Goal: Task Accomplishment & Management: Use online tool/utility

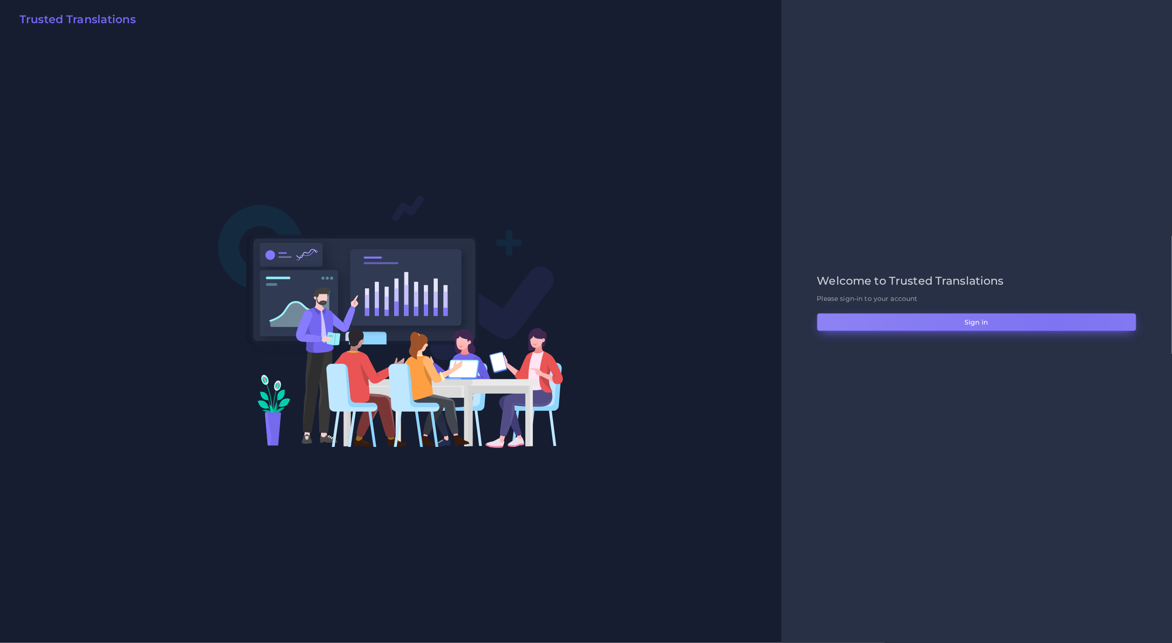
click at [1054, 318] on button "Sign in" at bounding box center [976, 322] width 319 height 18
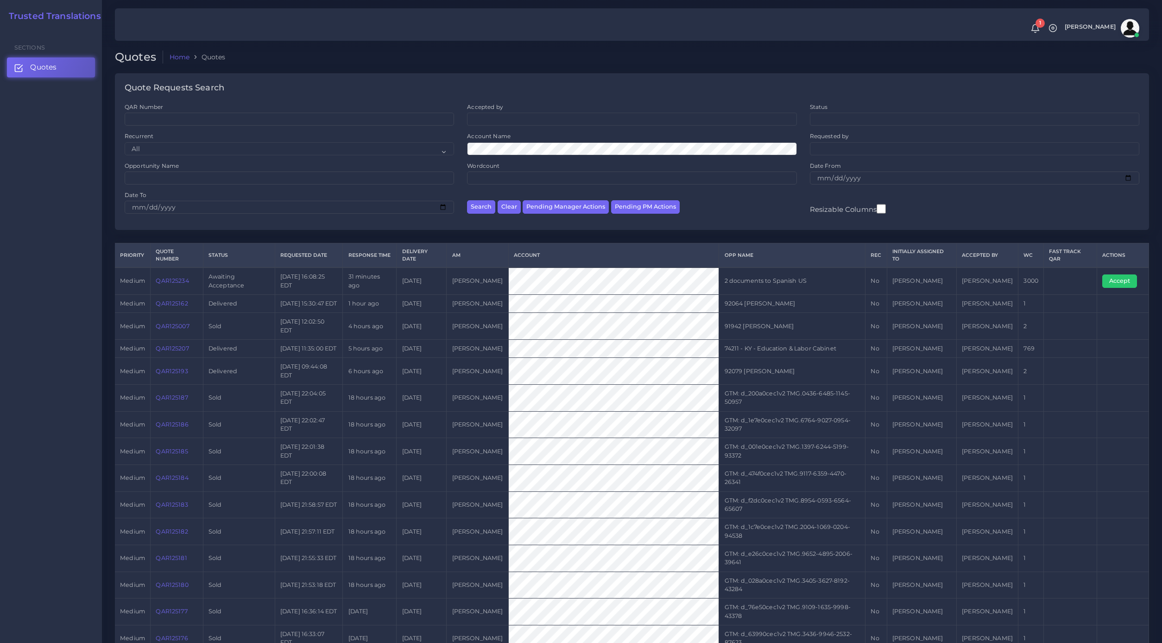
click at [178, 284] on link "QAR125234" at bounding box center [172, 280] width 33 height 7
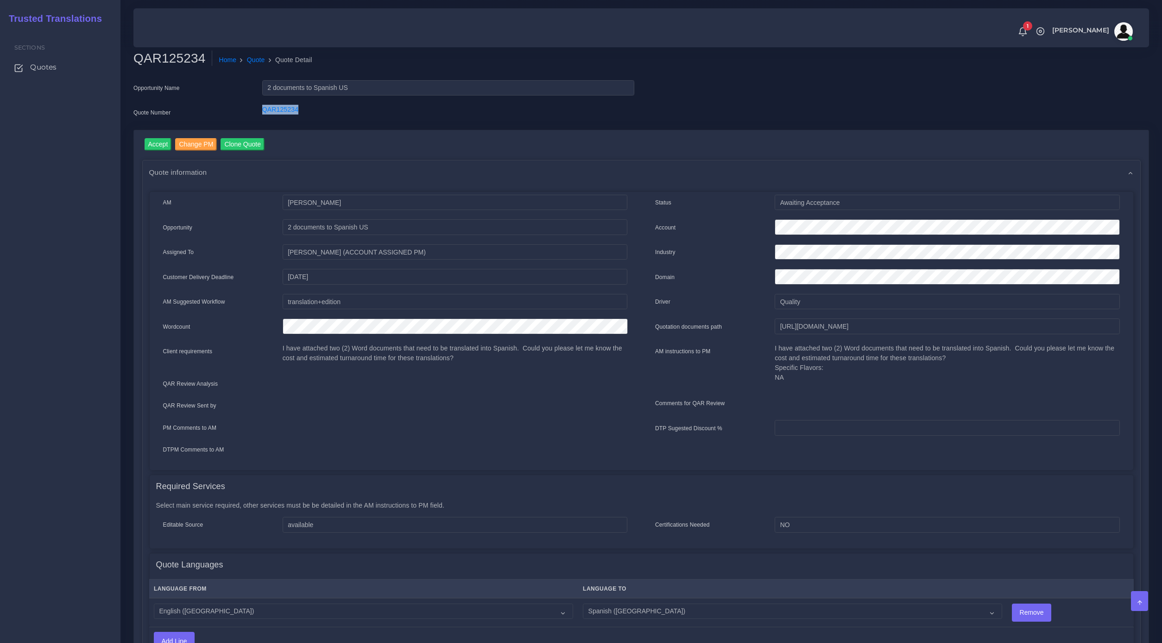
drag, startPoint x: 308, startPoint y: 110, endPoint x: 239, endPoint y: 112, distance: 68.1
click at [239, 112] on div "Quote Number QAR125234" at bounding box center [383, 114] width 515 height 19
copy div "QAR125234"
click at [796, 328] on input "https://workdrive.zoho.com/fgoh3e43b1a1fe2124b65bedd7c3c51a0e040/teams/fgoh3e43…" at bounding box center [947, 326] width 345 height 16
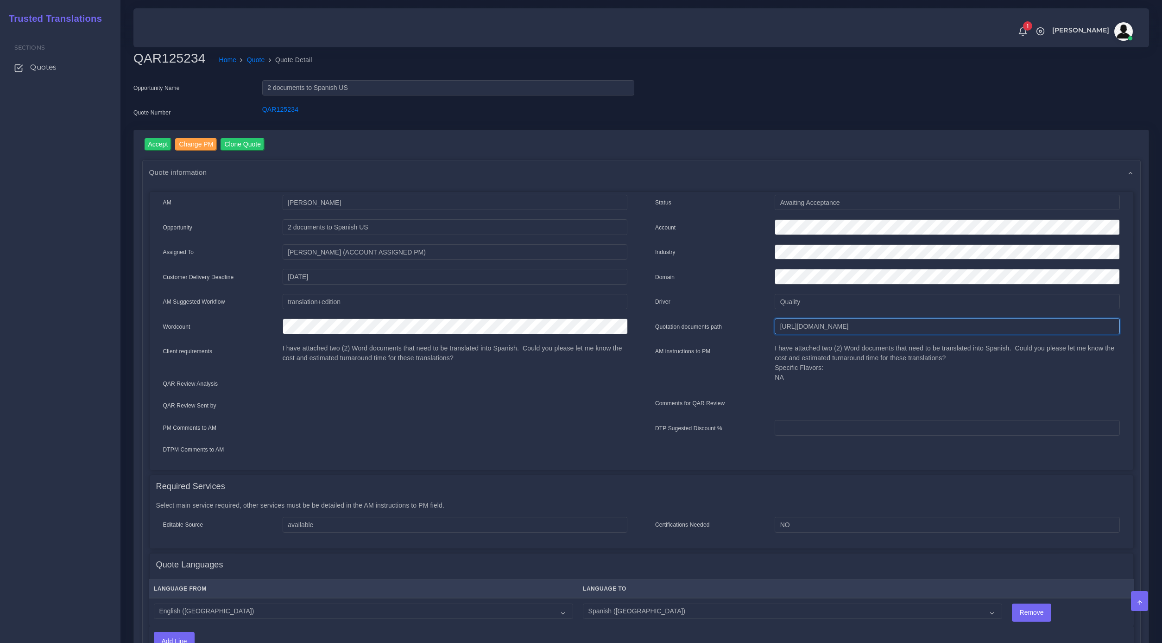
click at [796, 328] on input "[URL][DOMAIN_NAME]" at bounding box center [947, 326] width 345 height 16
click at [347, 170] on div "Quote information" at bounding box center [641, 172] width 997 height 24
drag, startPoint x: 273, startPoint y: 109, endPoint x: 192, endPoint y: 121, distance: 82.4
click at [237, 109] on div "Quote Number QAR125234" at bounding box center [383, 114] width 515 height 19
copy div "QAR125234"
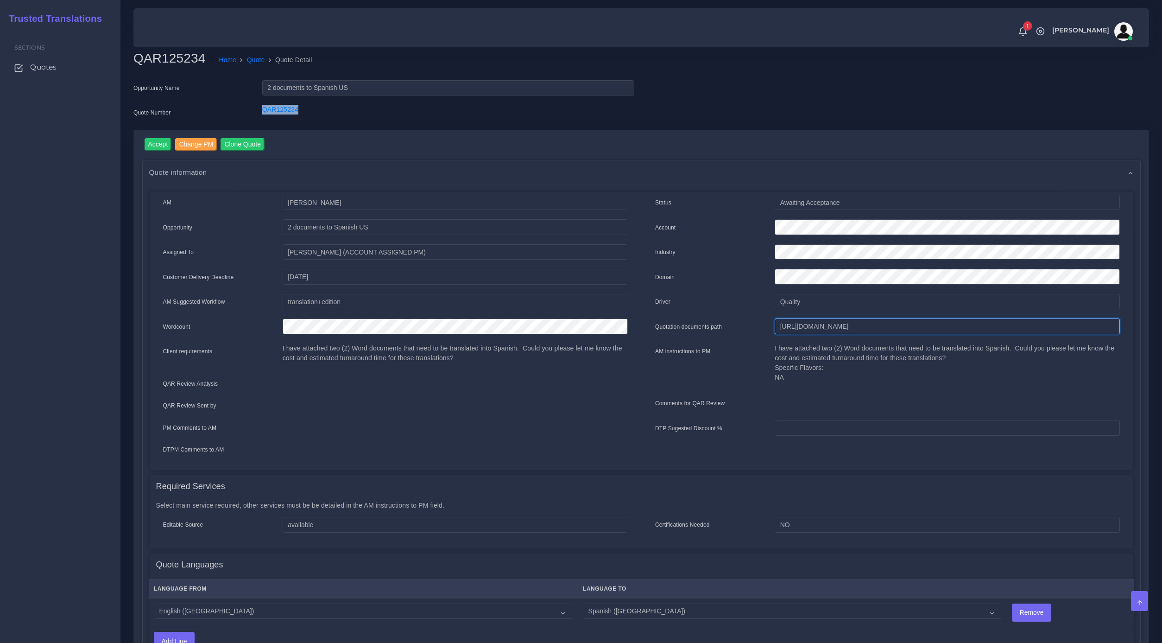
click at [811, 328] on input "https://workdrive.zoho.com/fgoh3e43b1a1fe2124b65bedd7c3c51a0e040/teams/fgoh3e43…" at bounding box center [947, 326] width 345 height 16
click at [159, 145] on input "Accept" at bounding box center [158, 144] width 27 height 13
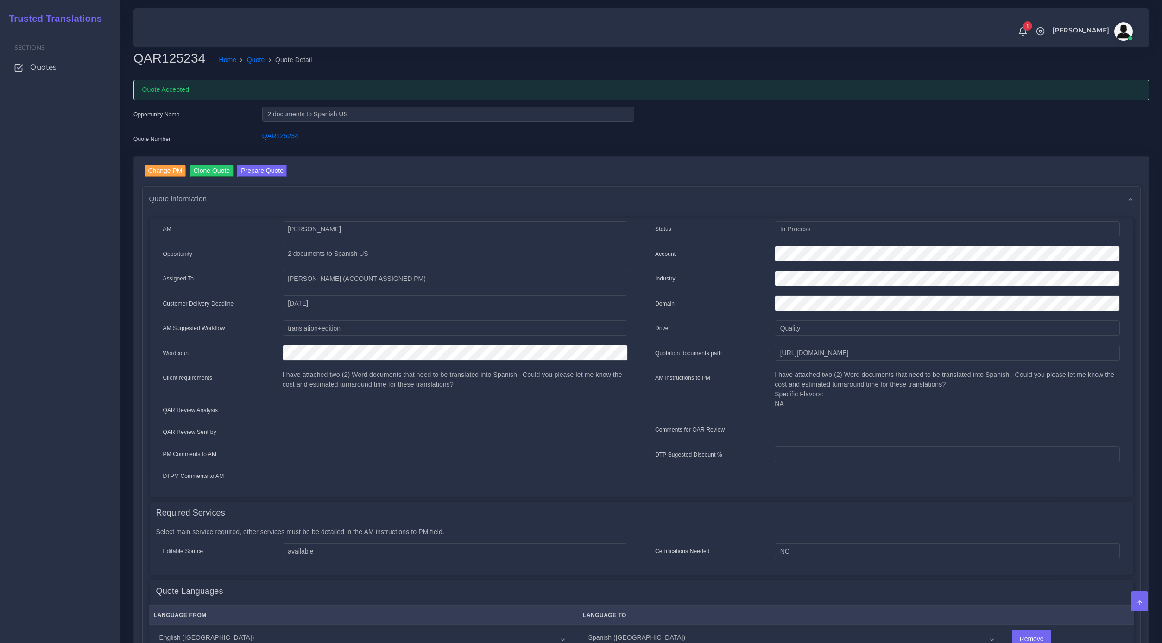
click at [333, 148] on div "QAR125234" at bounding box center [448, 140] width 386 height 19
click at [703, 246] on div "Account" at bounding box center [887, 255] width 479 height 19
click at [252, 165] on button "Prepare Quote" at bounding box center [262, 170] width 50 height 13
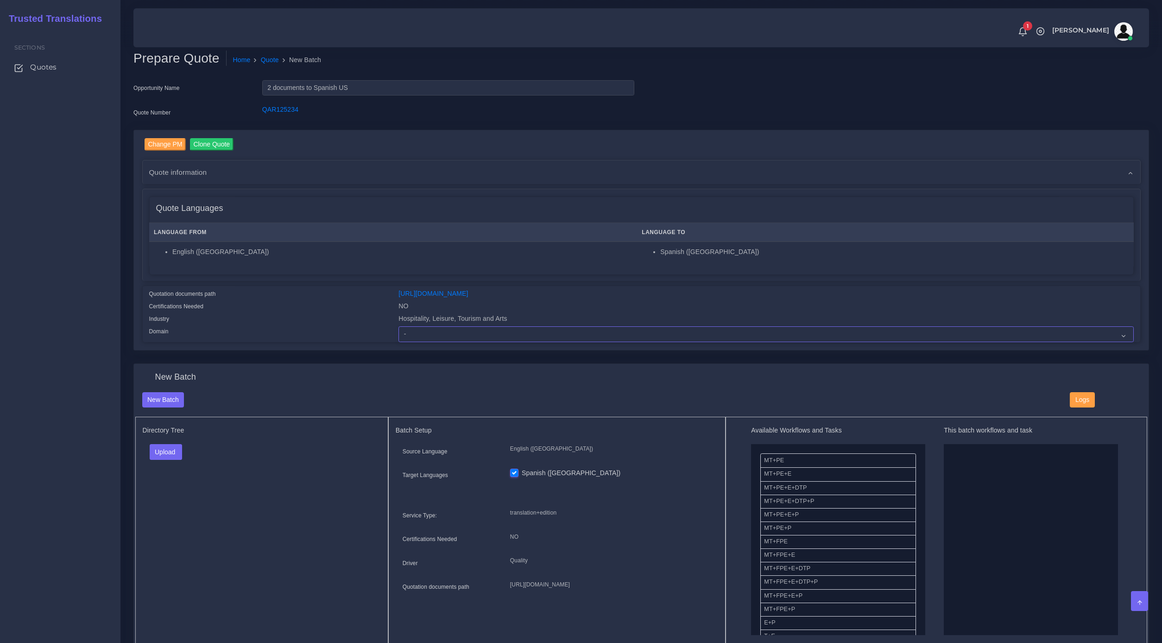
click at [452, 330] on select "- Advertising and Media Agriculture, Forestry and Fishing Architecture, Buildin…" at bounding box center [765, 334] width 735 height 16
select select "Hospitality, Leisure, Tourism and Arts"
click at [398, 326] on select "- Advertising and Media Agriculture, Forestry and Fishing Architecture, Buildin…" at bounding box center [765, 334] width 735 height 16
click at [168, 450] on button "Upload" at bounding box center [166, 452] width 33 height 16
click at [173, 484] on label "Files" at bounding box center [182, 487] width 64 height 12
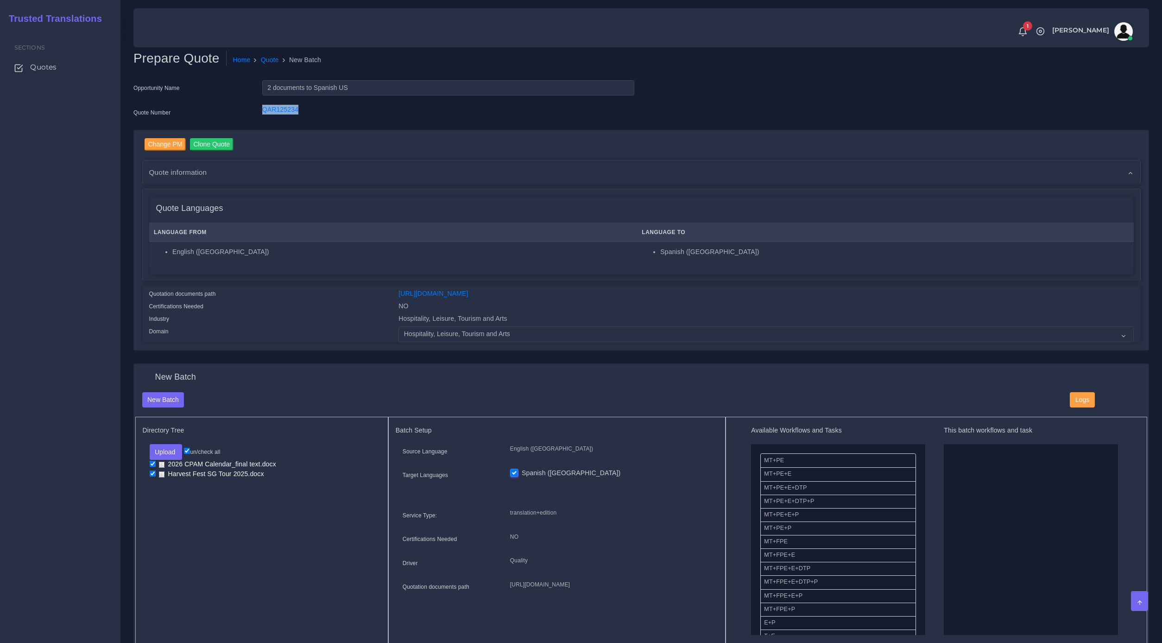
drag, startPoint x: 313, startPoint y: 110, endPoint x: 262, endPoint y: 101, distance: 51.6
click at [262, 101] on div "Opportunity Name 2 documents to Spanish US Quote Number QAR125234" at bounding box center [383, 105] width 515 height 50
copy link "QAR125234"
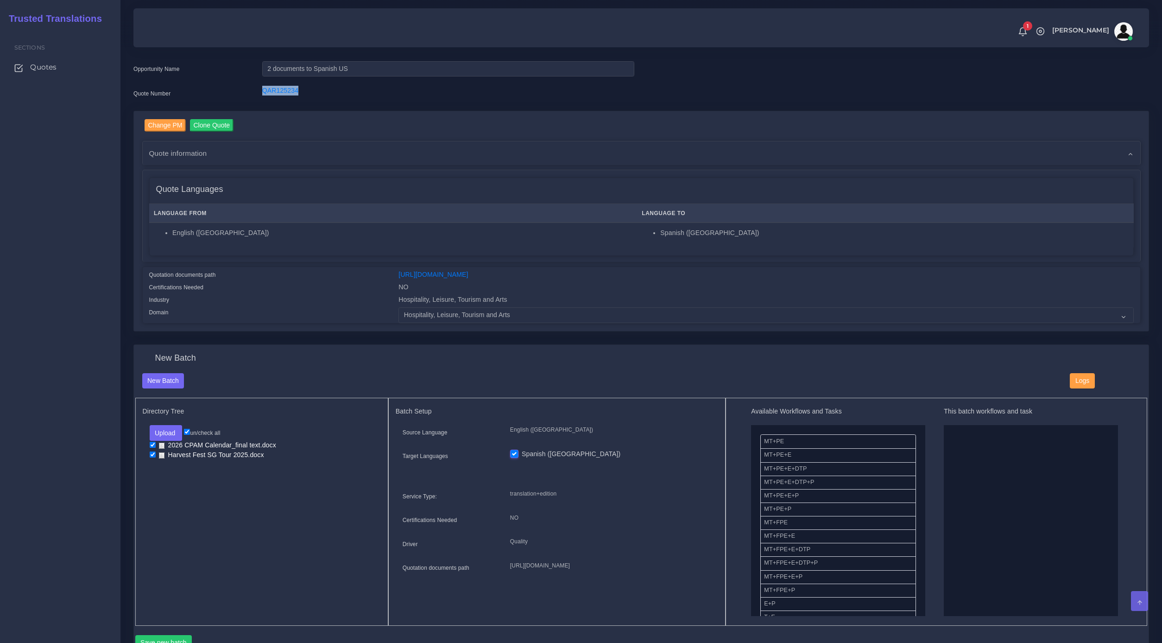
scroll to position [28, 0]
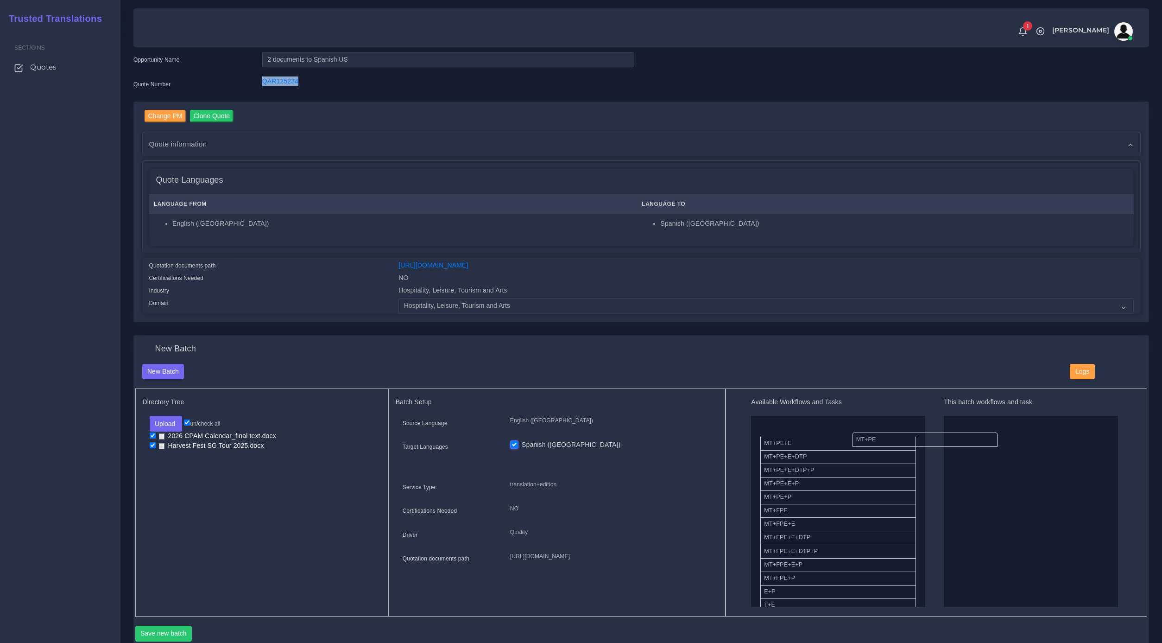
drag, startPoint x: 787, startPoint y: 432, endPoint x: 905, endPoint y: 480, distance: 128.2
drag, startPoint x: 782, startPoint y: 488, endPoint x: 1065, endPoint y: 491, distance: 283.5
click at [163, 630] on button "Save new batch" at bounding box center [163, 633] width 57 height 16
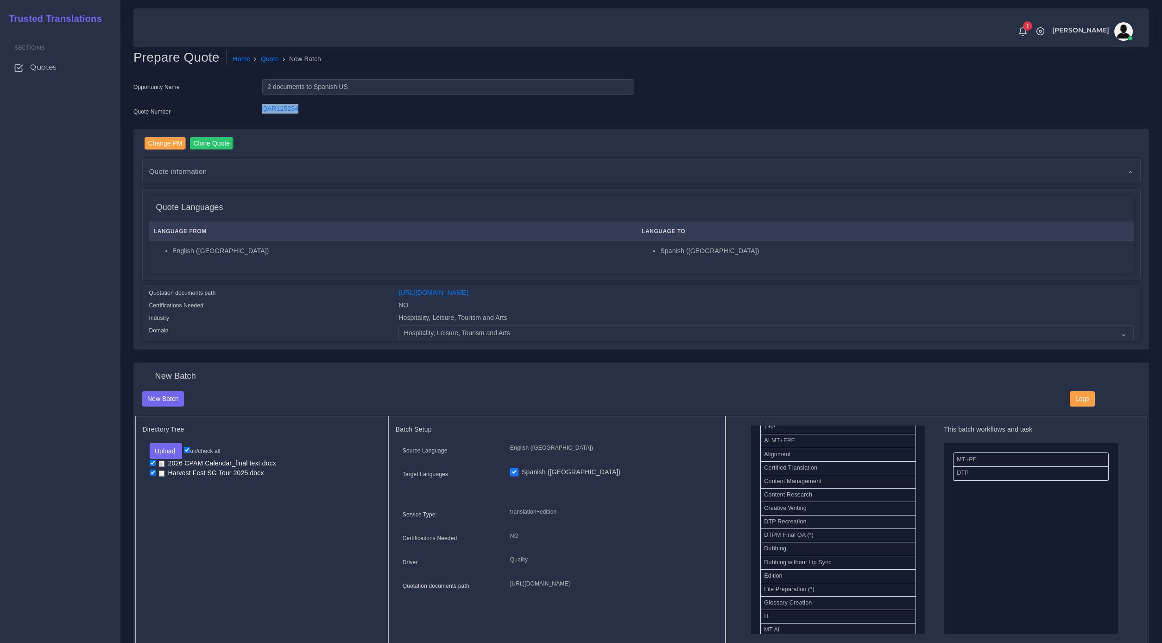
scroll to position [0, 0]
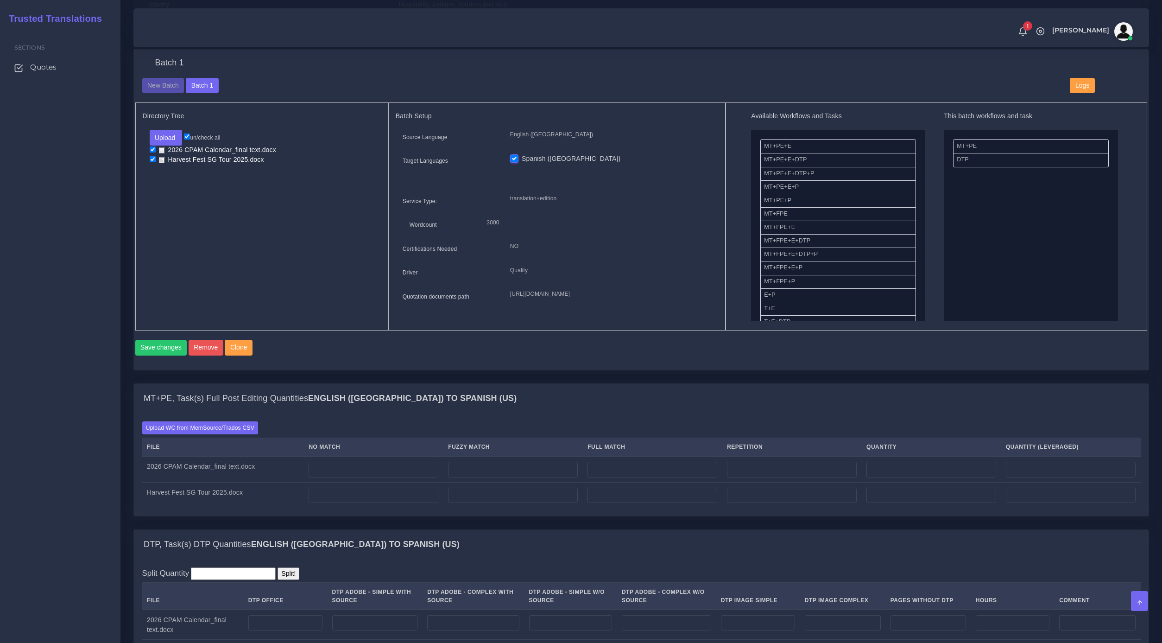
scroll to position [328, 0]
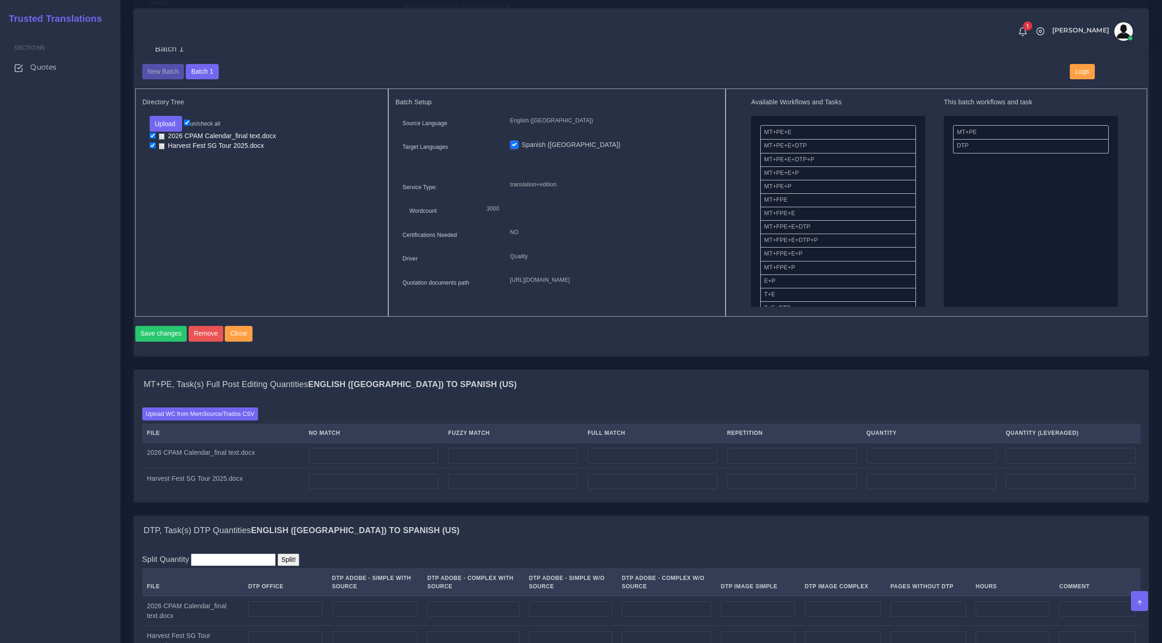
click at [225, 440] on div "Upload WC from MemSource/Trados CSV File No Match Fuzzy Match Full Match Repeti…" at bounding box center [641, 450] width 998 height 86
click at [226, 420] on label "Upload WC from MemSource/Trados CSV" at bounding box center [200, 413] width 116 height 13
click at [0, 0] on input "Upload WC from MemSource/Trados CSV" at bounding box center [0, 0] width 0 height 0
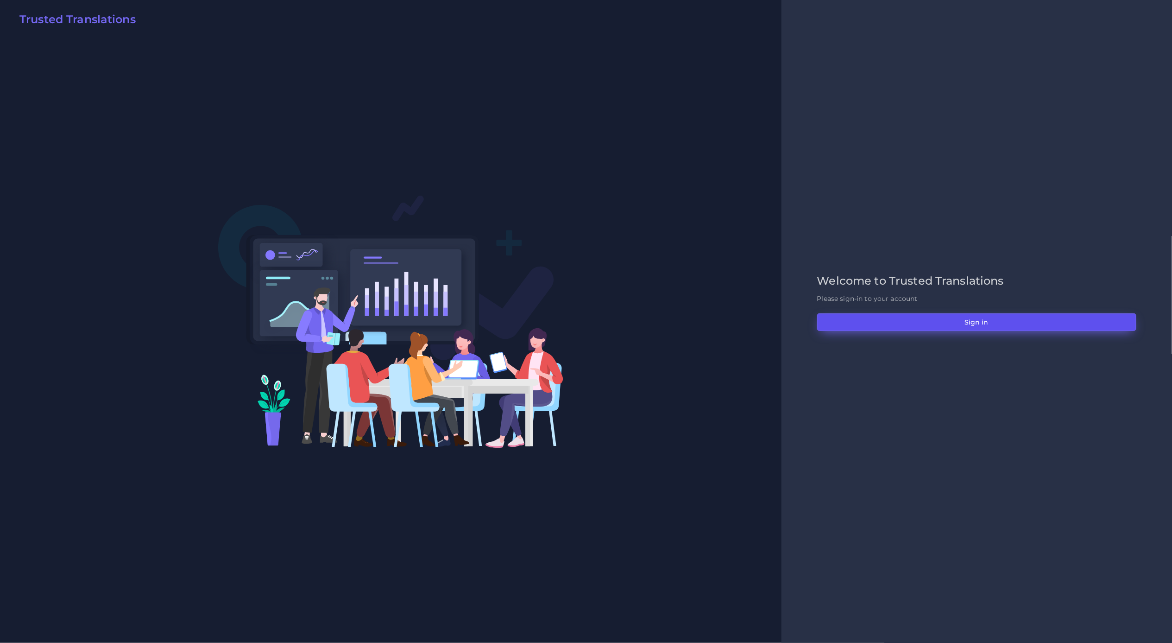
click at [939, 321] on button "Sign in" at bounding box center [976, 322] width 319 height 18
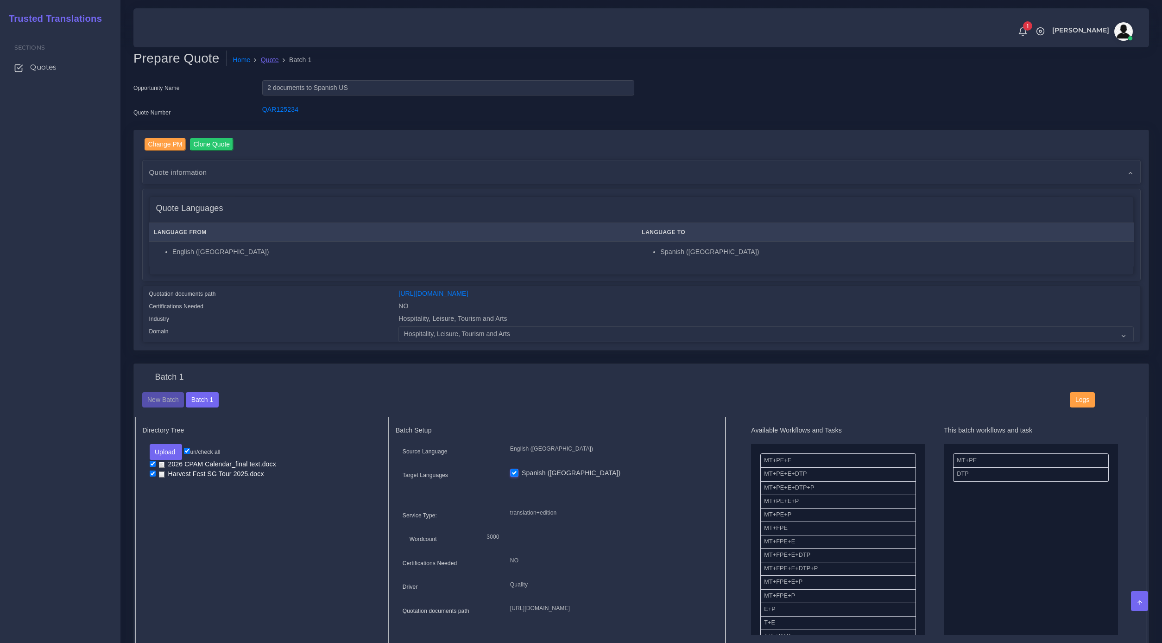
click at [268, 57] on link "Quote" at bounding box center [270, 60] width 18 height 10
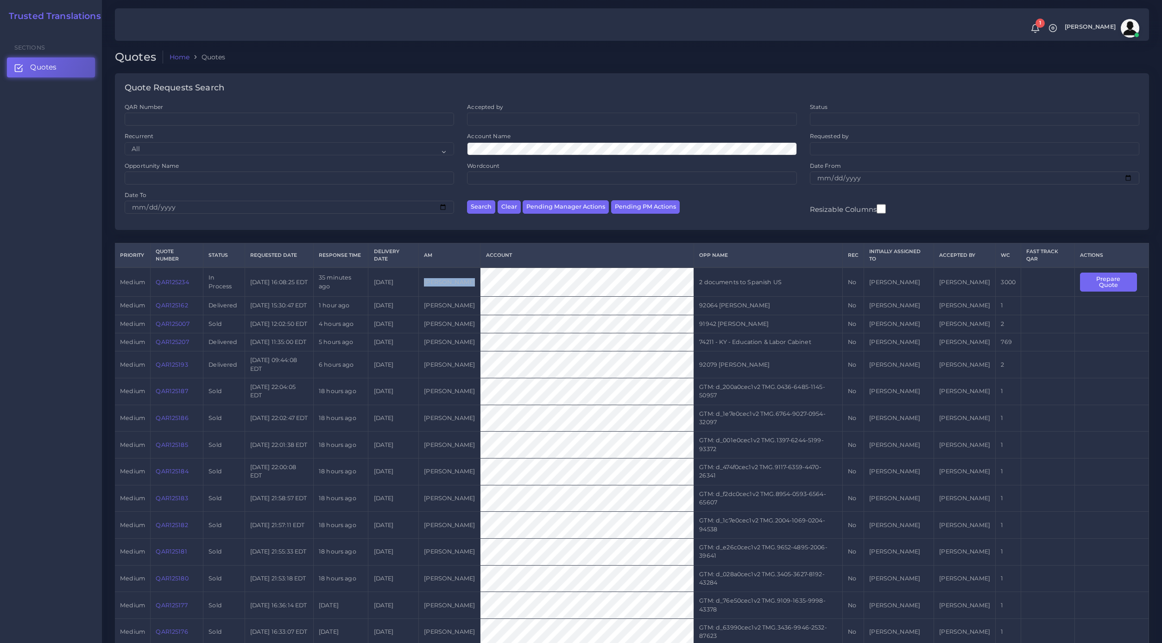
click at [486, 278] on tr "medium QAR125234 In Process [DATE] 16:08:25 EDT 35 minutes ago [DATE] [PERSON_N…" at bounding box center [632, 281] width 1034 height 29
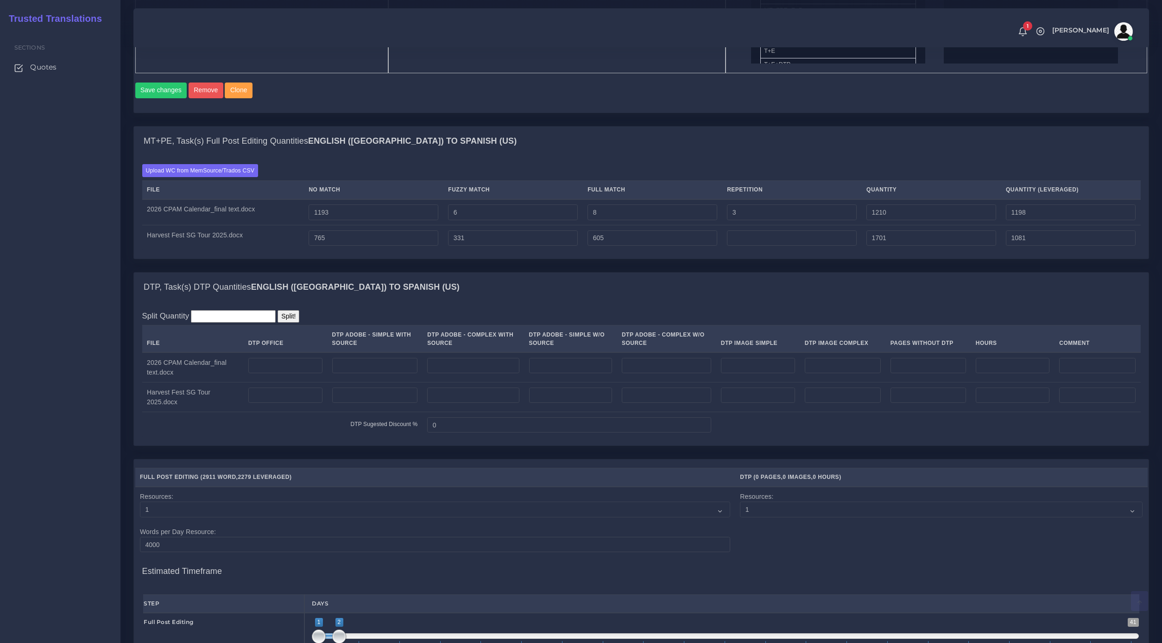
scroll to position [618, 0]
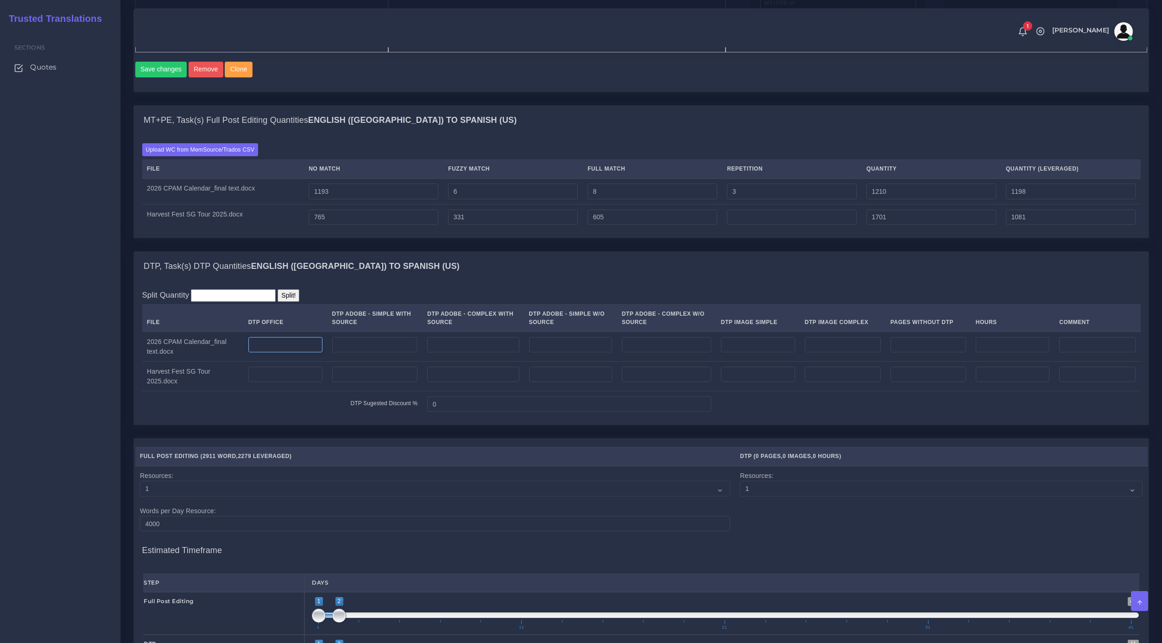
click at [264, 353] on input "number" at bounding box center [285, 345] width 74 height 16
type input "3"
click at [260, 382] on input "number" at bounding box center [285, 374] width 74 height 16
type input "5"
click at [400, 251] on div "MT+PE, Task(s) Full Post Editing Quantities English (US) TO Spanish (US) Upload…" at bounding box center [640, 178] width 1029 height 146
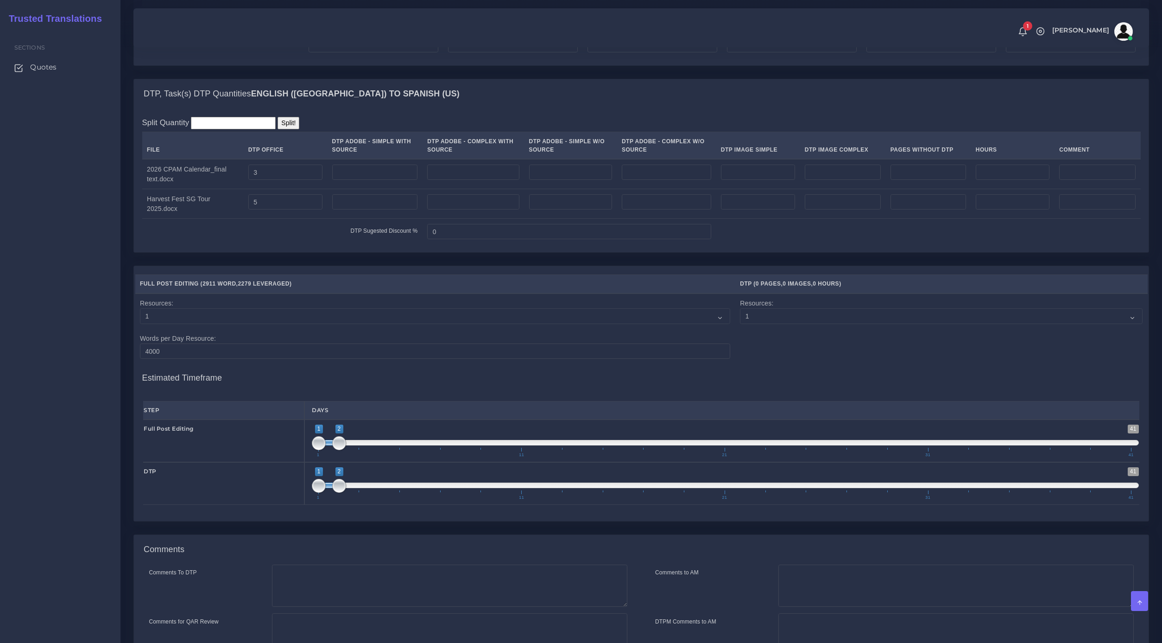
scroll to position [902, 0]
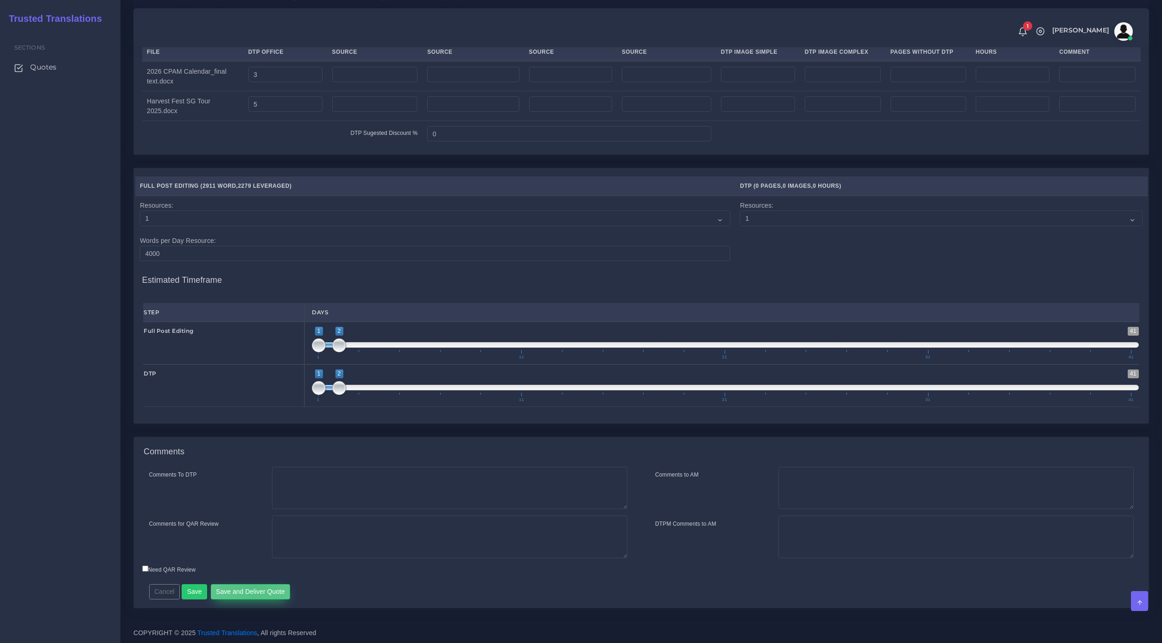
click at [253, 587] on button "Save and Deliver Quote" at bounding box center [251, 592] width 80 height 16
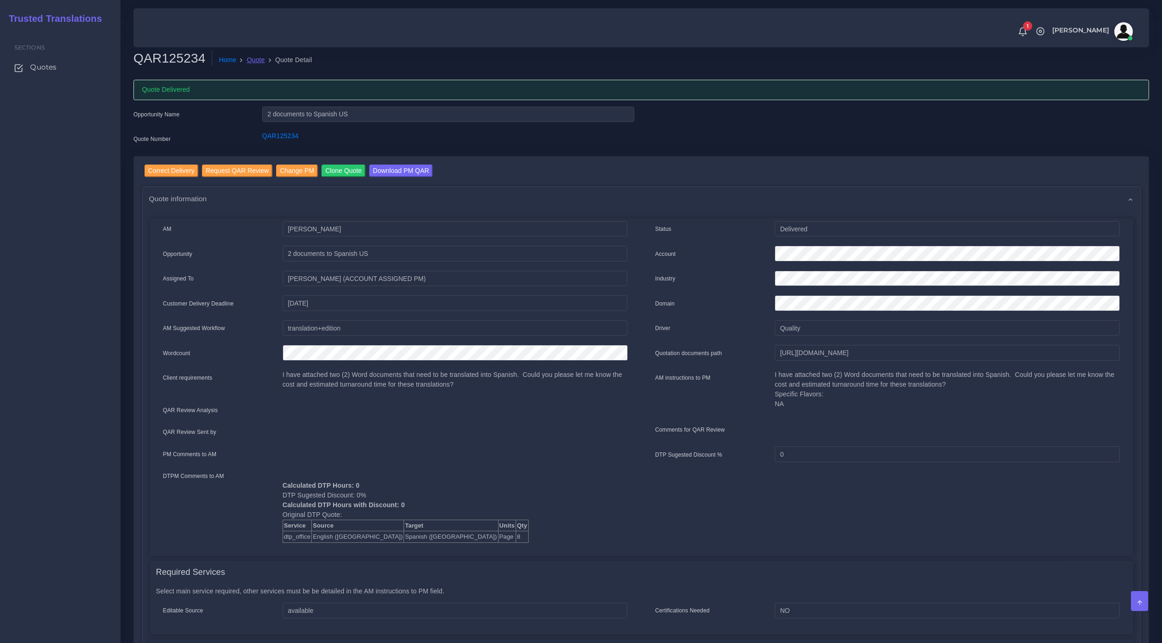
click at [253, 61] on link "Quote" at bounding box center [256, 60] width 18 height 10
